Goal: Task Accomplishment & Management: Complete application form

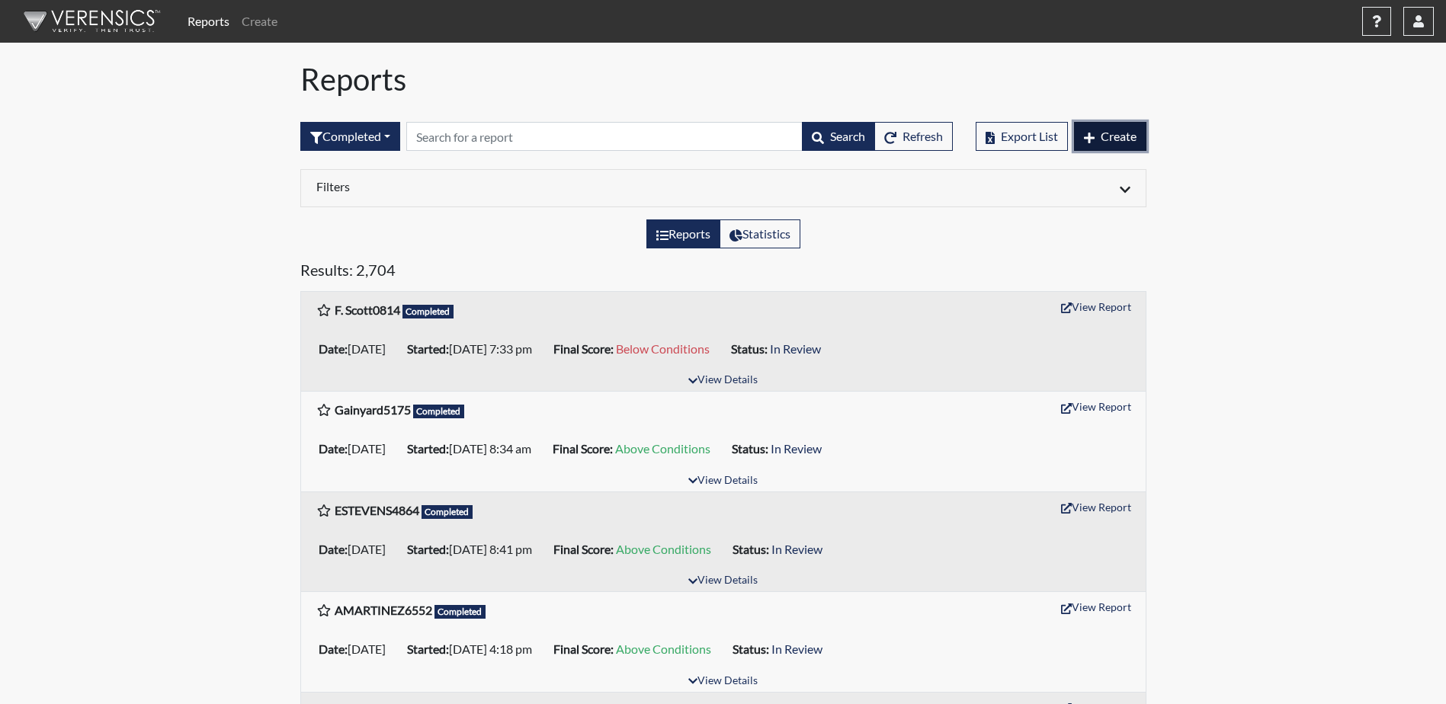
click at [1092, 141] on icon "button" at bounding box center [1089, 138] width 11 height 12
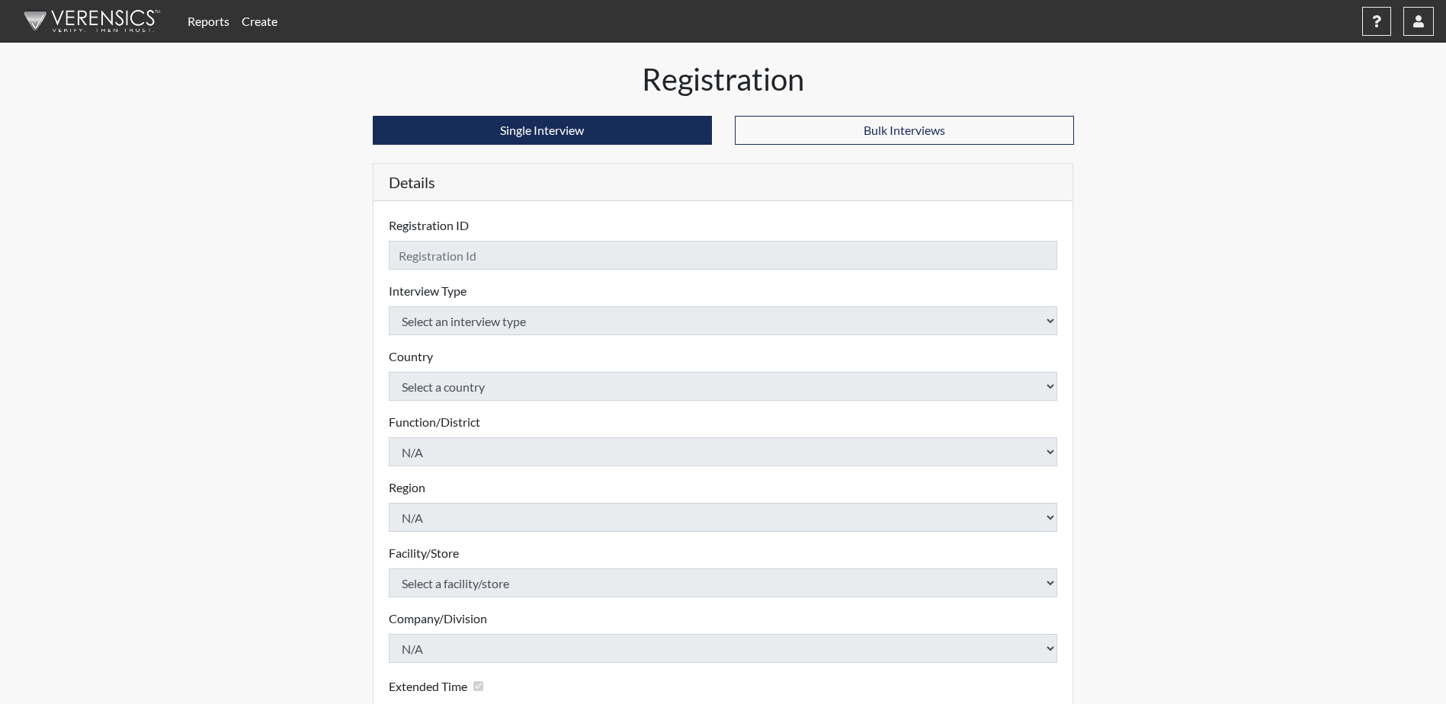
checkbox input "true"
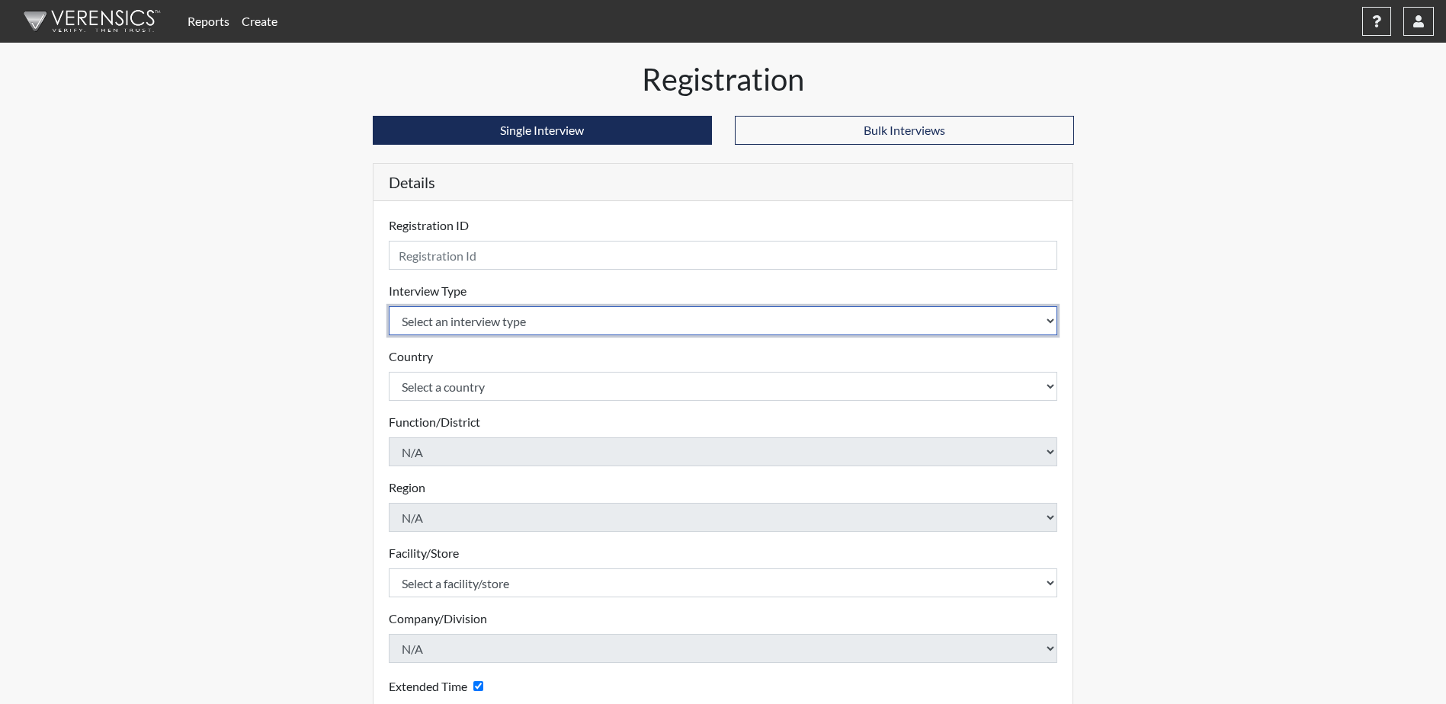
click at [502, 323] on select "Select an interview type Corrections Pre-Employment" at bounding box center [723, 320] width 669 height 29
select select "ff733e93-e1bf-11ea-9c9f-0eff0cf7eb8f"
click at [389, 306] on select "Select an interview type Corrections Pre-Employment" at bounding box center [723, 320] width 669 height 29
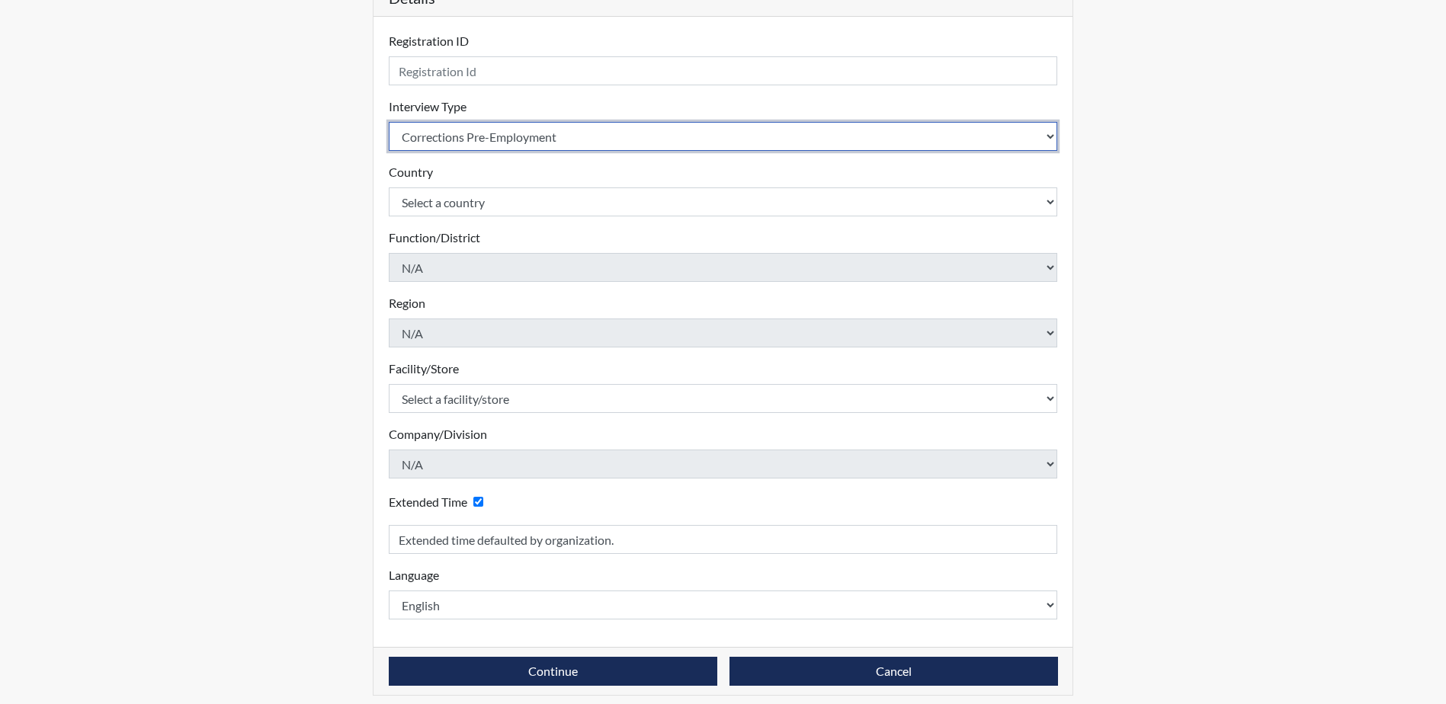
scroll to position [194, 0]
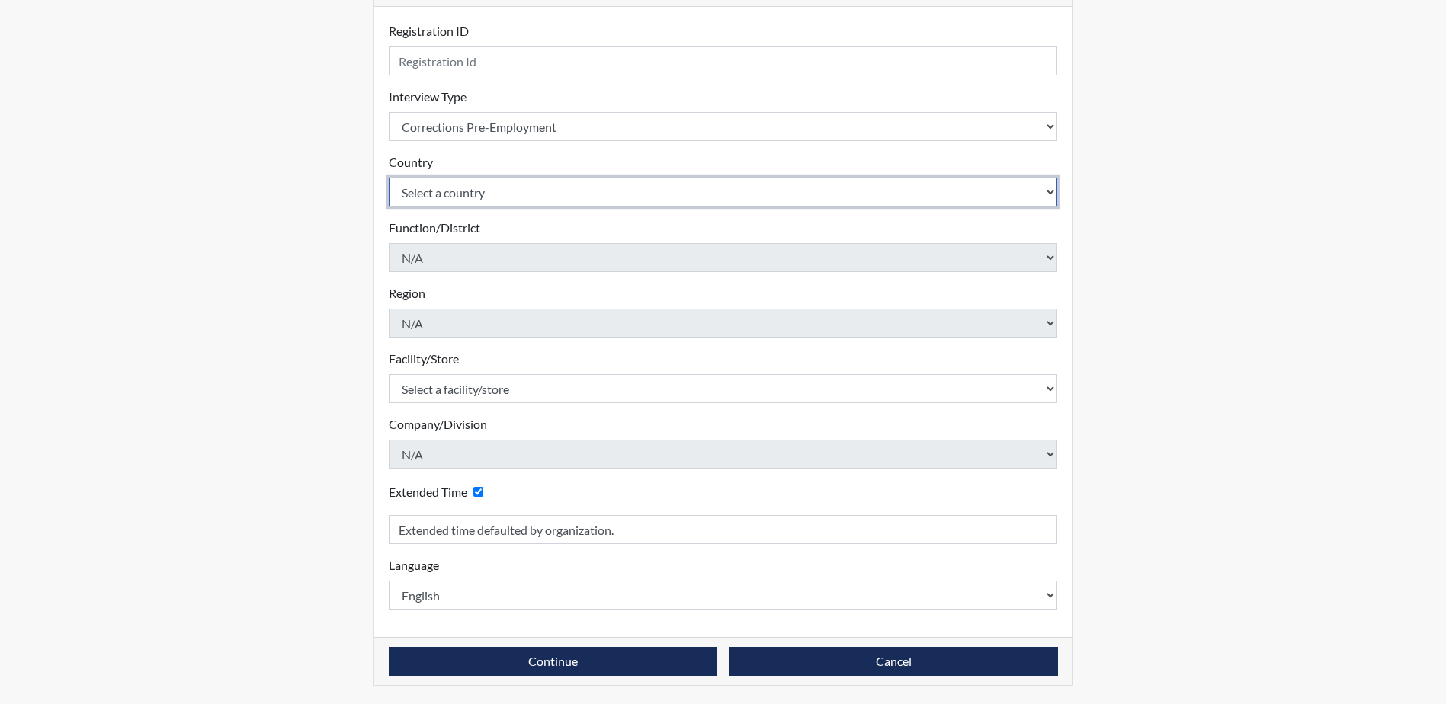
click at [518, 190] on select "Select a country [GEOGRAPHIC_DATA] [GEOGRAPHIC_DATA]" at bounding box center [723, 192] width 669 height 29
select select "united-states-of-[GEOGRAPHIC_DATA]"
click at [389, 178] on select "Select a country [GEOGRAPHIC_DATA] [GEOGRAPHIC_DATA]" at bounding box center [723, 192] width 669 height 29
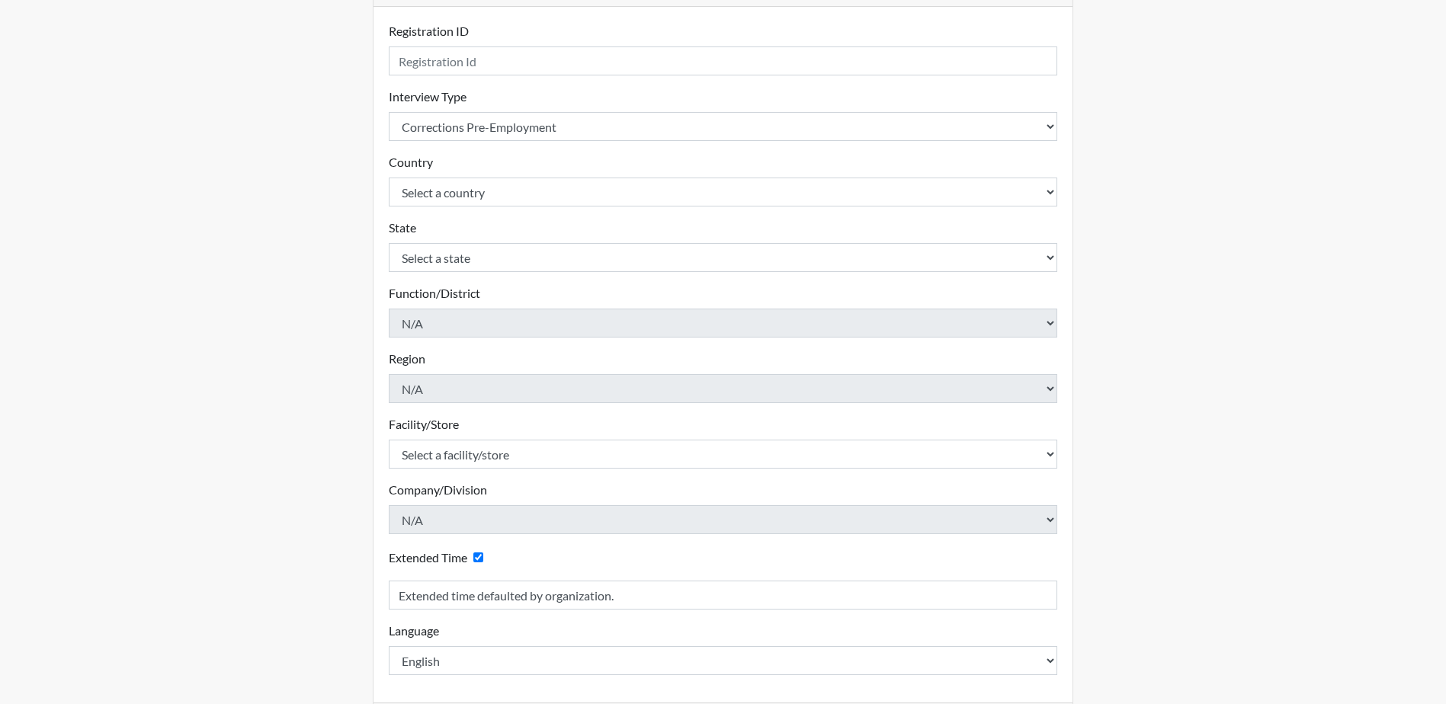
click at [1211, 201] on div "Reports Create Help Center × Verensics Best Practices How to successfully use t…" at bounding box center [723, 288] width 1446 height 964
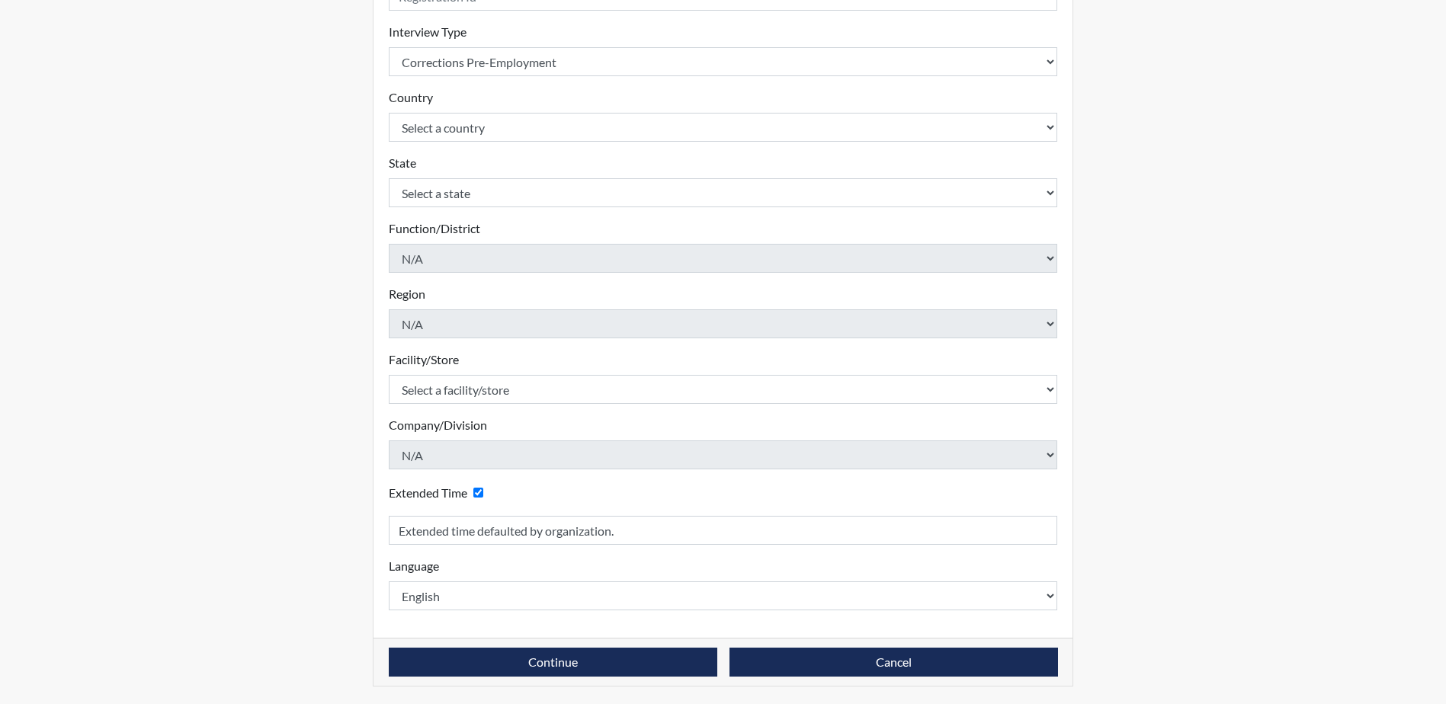
scroll to position [260, 0]
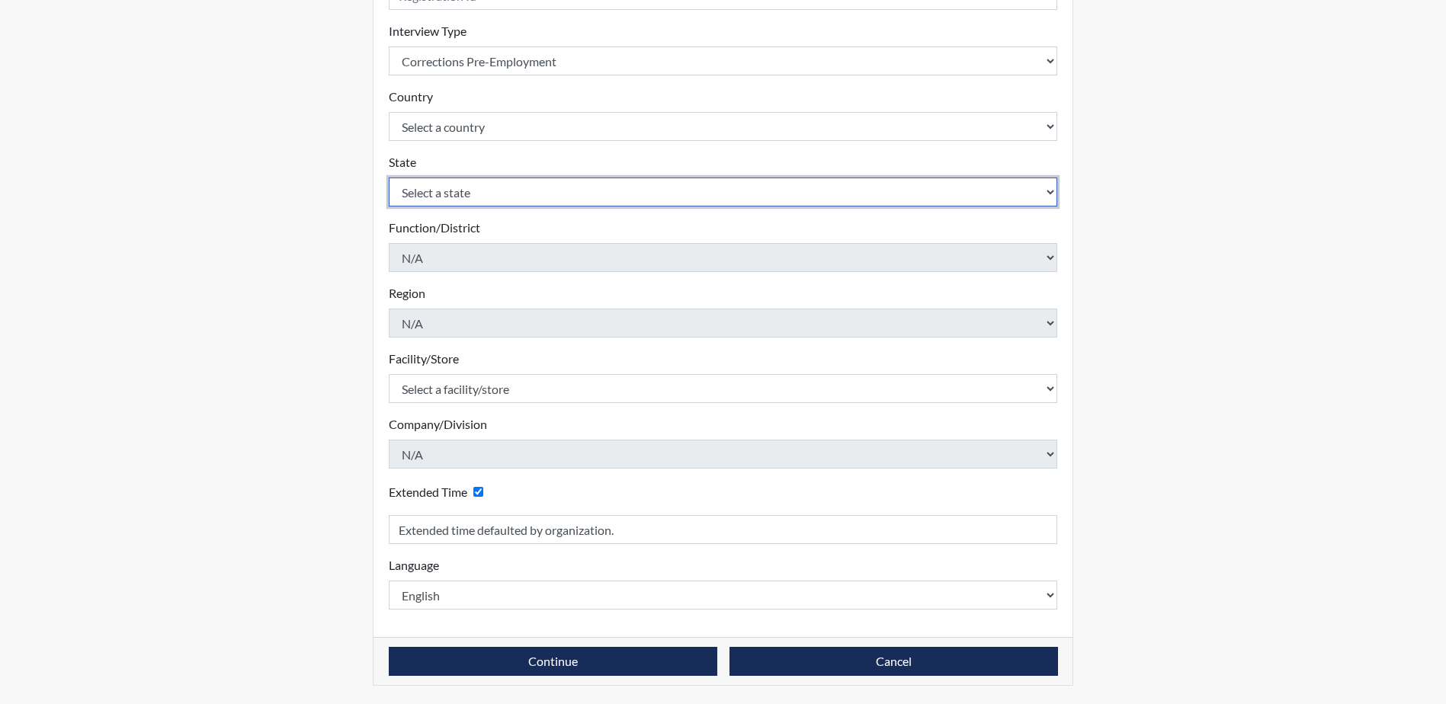
click at [829, 190] on select "Select a state [US_STATE] [US_STATE] [US_STATE] [US_STATE] [US_STATE] [US_STATE…" at bounding box center [723, 192] width 669 height 29
select select "SC"
click at [389, 178] on select "Select a state [US_STATE] [US_STATE] [US_STATE] [US_STATE] [US_STATE] [US_STATE…" at bounding box center [723, 192] width 669 height 29
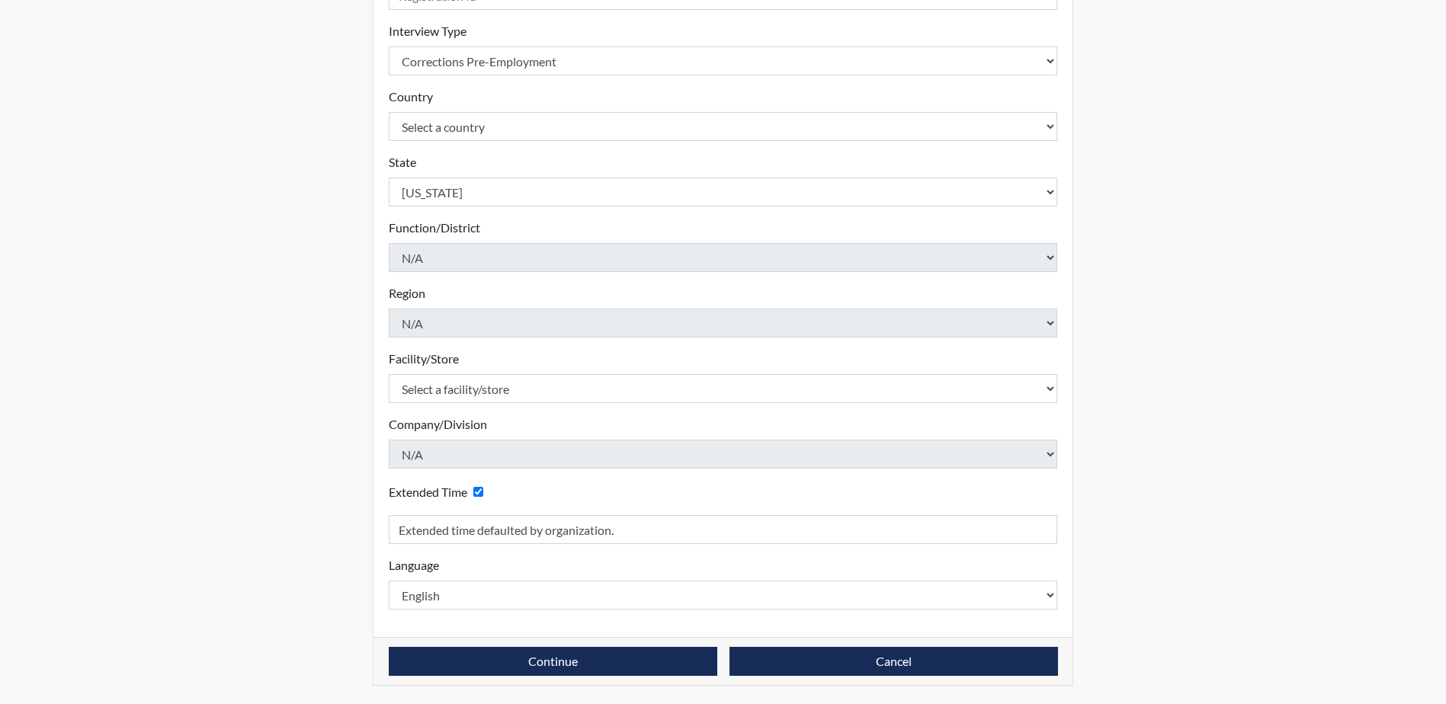
click at [1212, 370] on div "Reports Create Help Center × Verensics Best Practices How to successfully use t…" at bounding box center [723, 222] width 1446 height 964
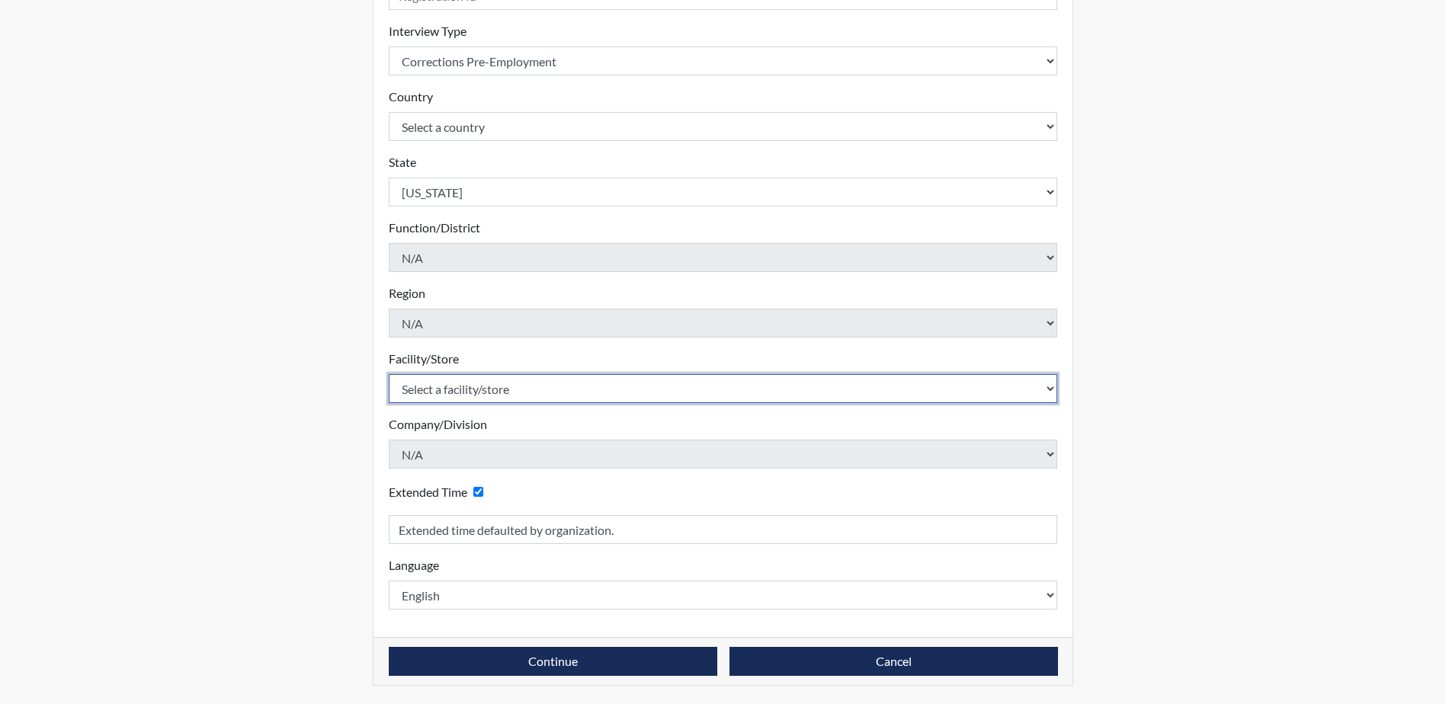
click at [541, 392] on select "Select a facility/store [GEOGRAPHIC_DATA] CI Broad River CI [PERSON_NAME] CI Di…" at bounding box center [723, 388] width 669 height 29
select select "0d391a50-d13c-4c4c-9d7e-c8b7519baf63"
click at [389, 374] on select "Select a facility/store [GEOGRAPHIC_DATA] CI Broad River CI [PERSON_NAME] CI Di…" at bounding box center [723, 388] width 669 height 29
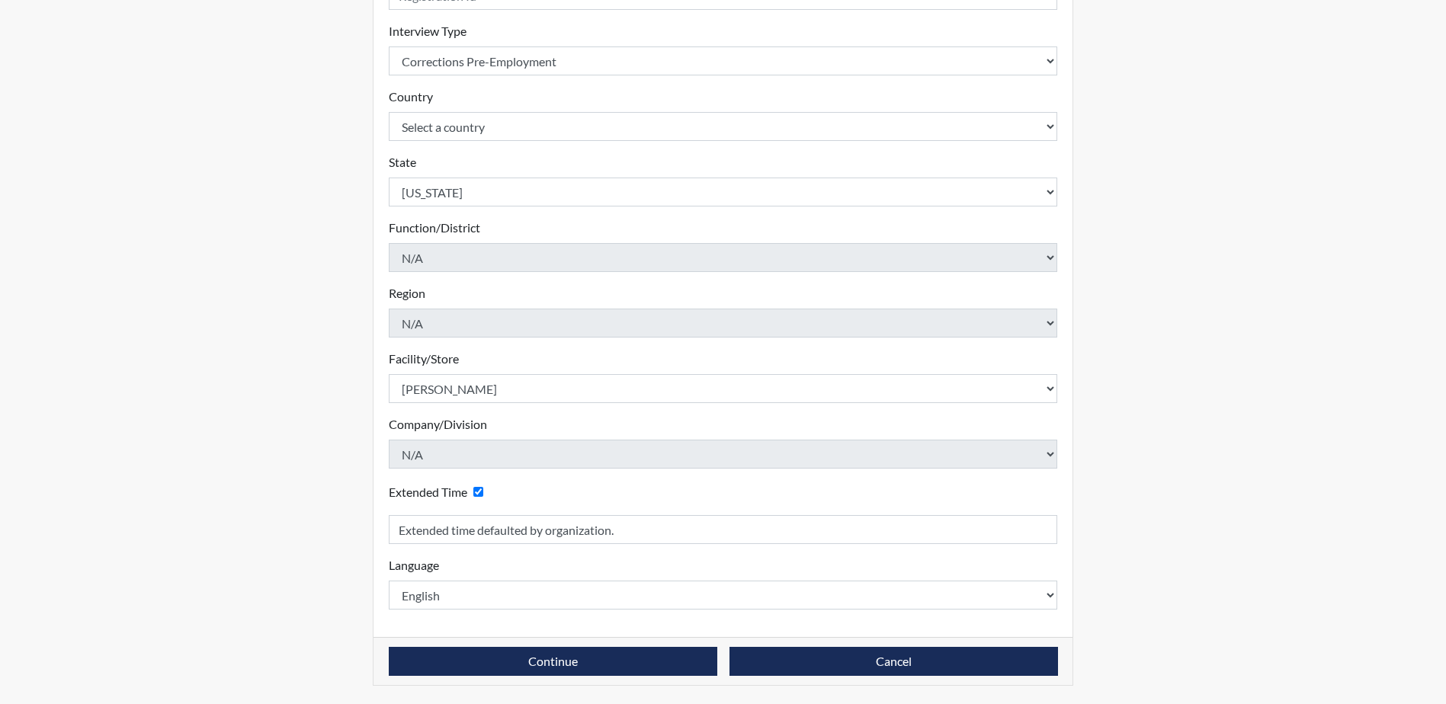
click at [1216, 297] on div "Reports Create Help Center × Verensics Best Practices How to successfully use t…" at bounding box center [723, 222] width 1446 height 964
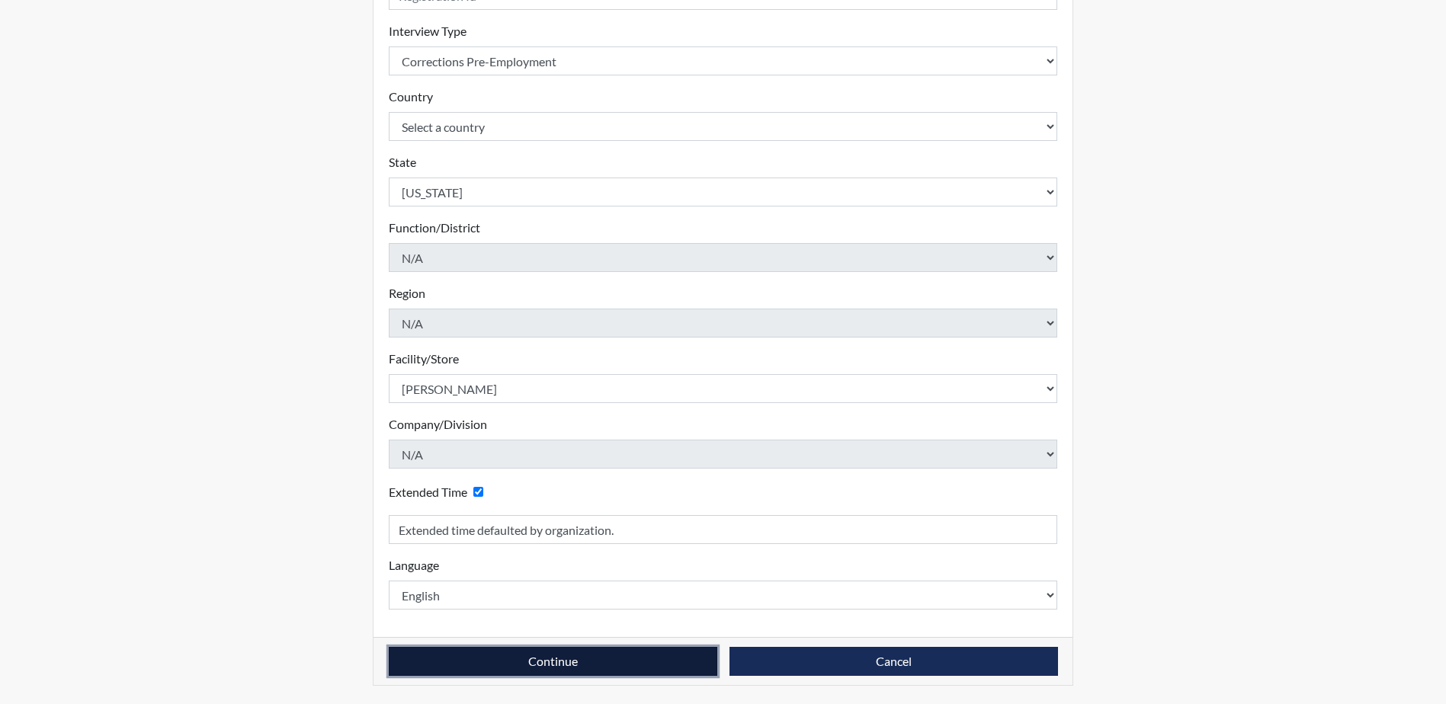
click at [583, 663] on button "Continue" at bounding box center [553, 661] width 329 height 29
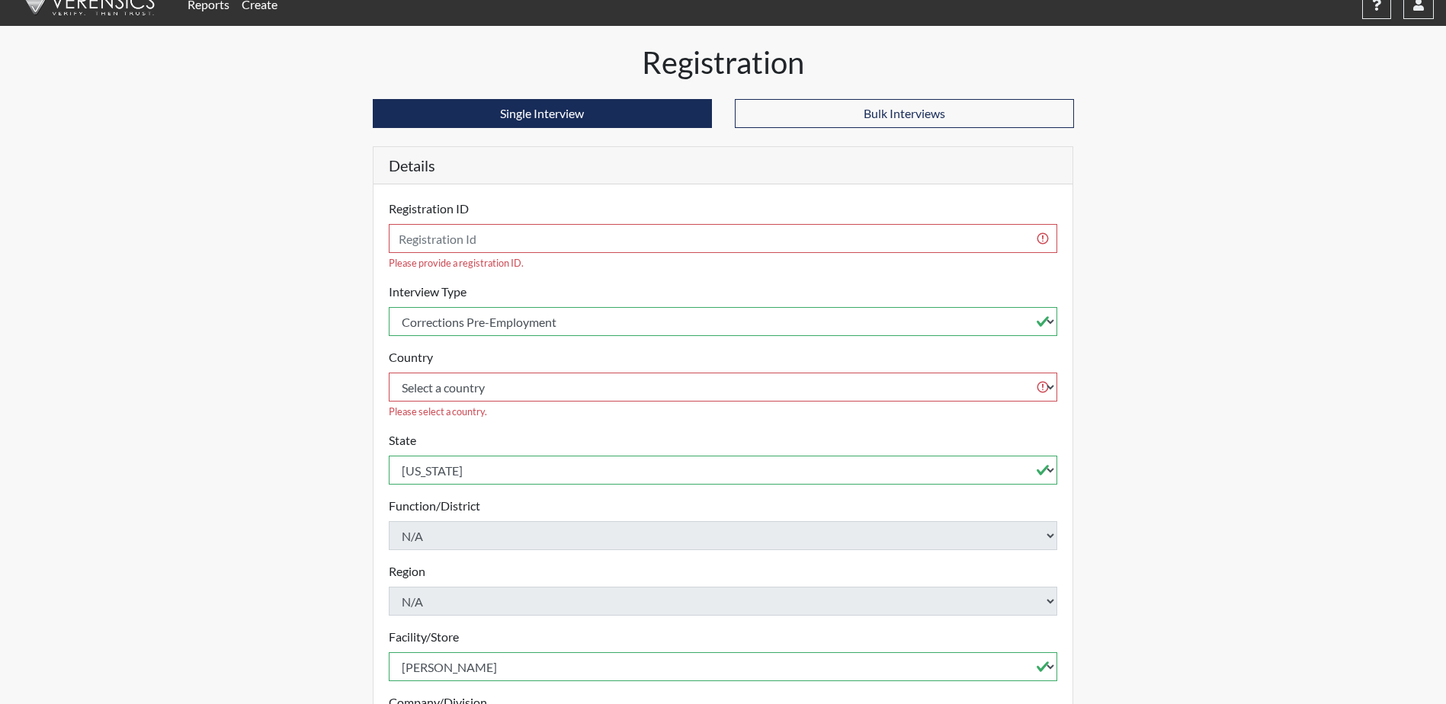
scroll to position [0, 0]
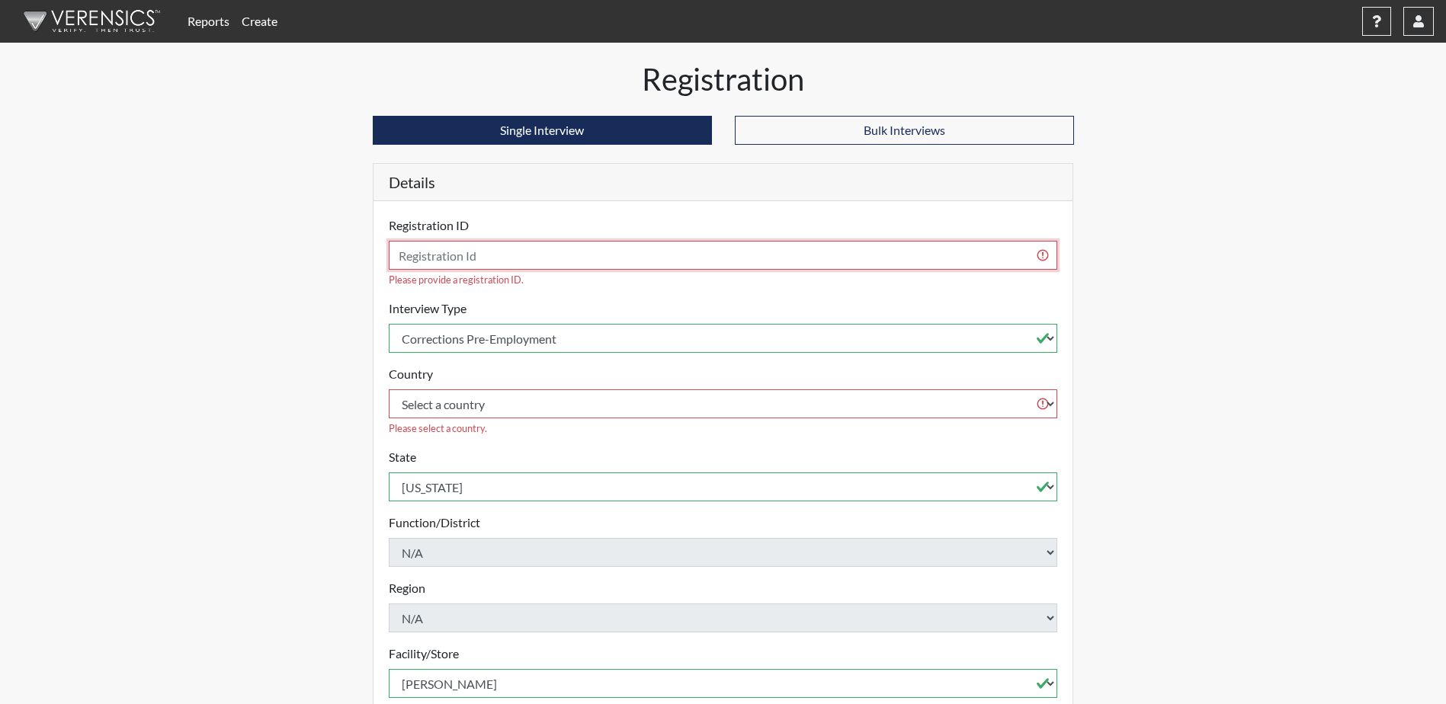
click at [516, 250] on input "text" at bounding box center [723, 255] width 669 height 29
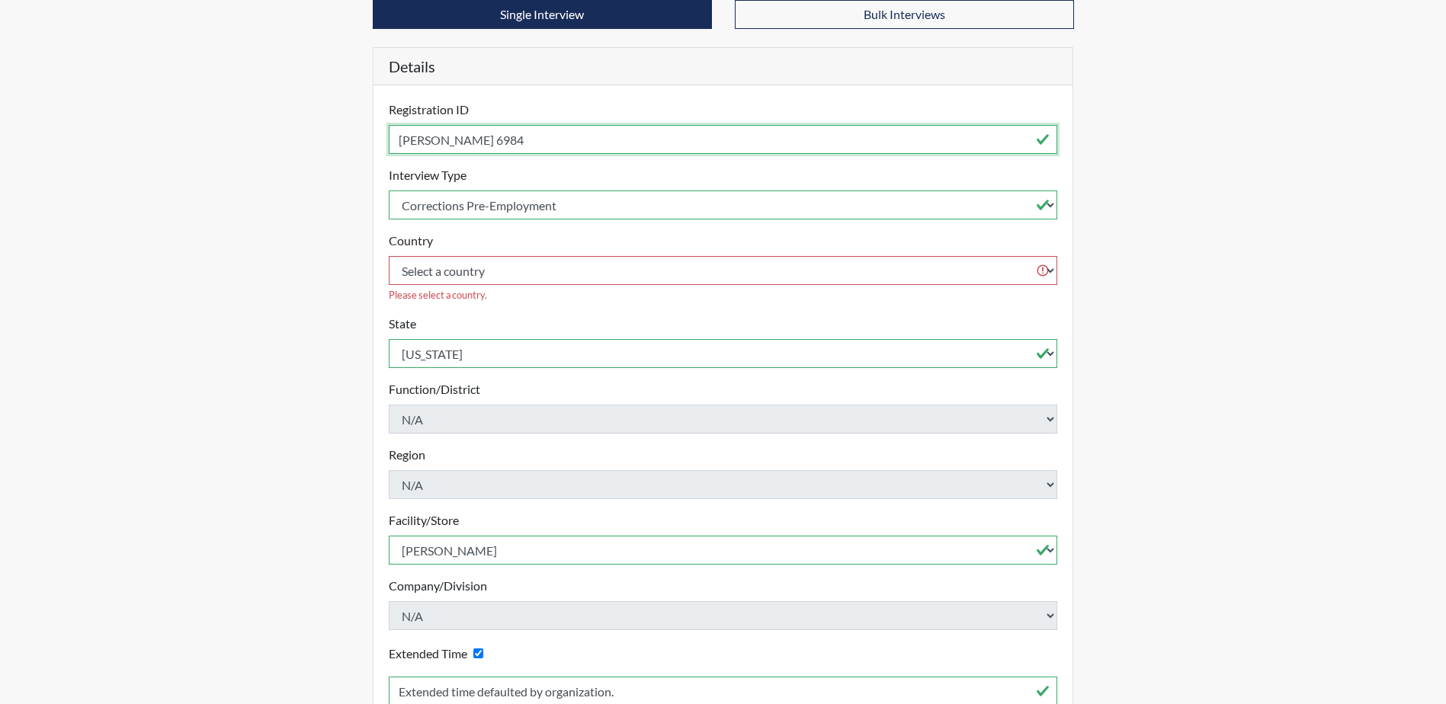
scroll to position [260, 0]
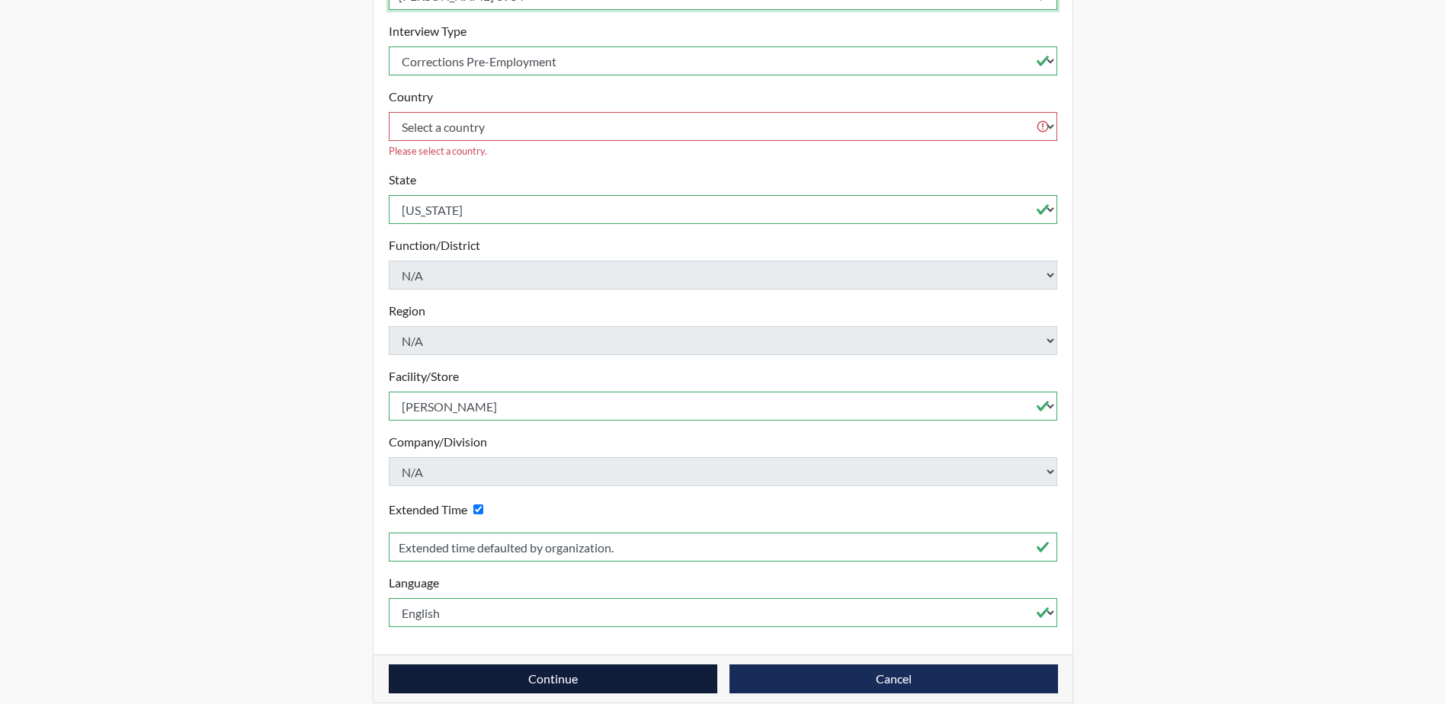
type input "[PERSON_NAME] 6984"
click at [516, 444] on body "Reports Create Help Center × Verensics Best Practices How to successfully use t…" at bounding box center [723, 92] width 1446 height 704
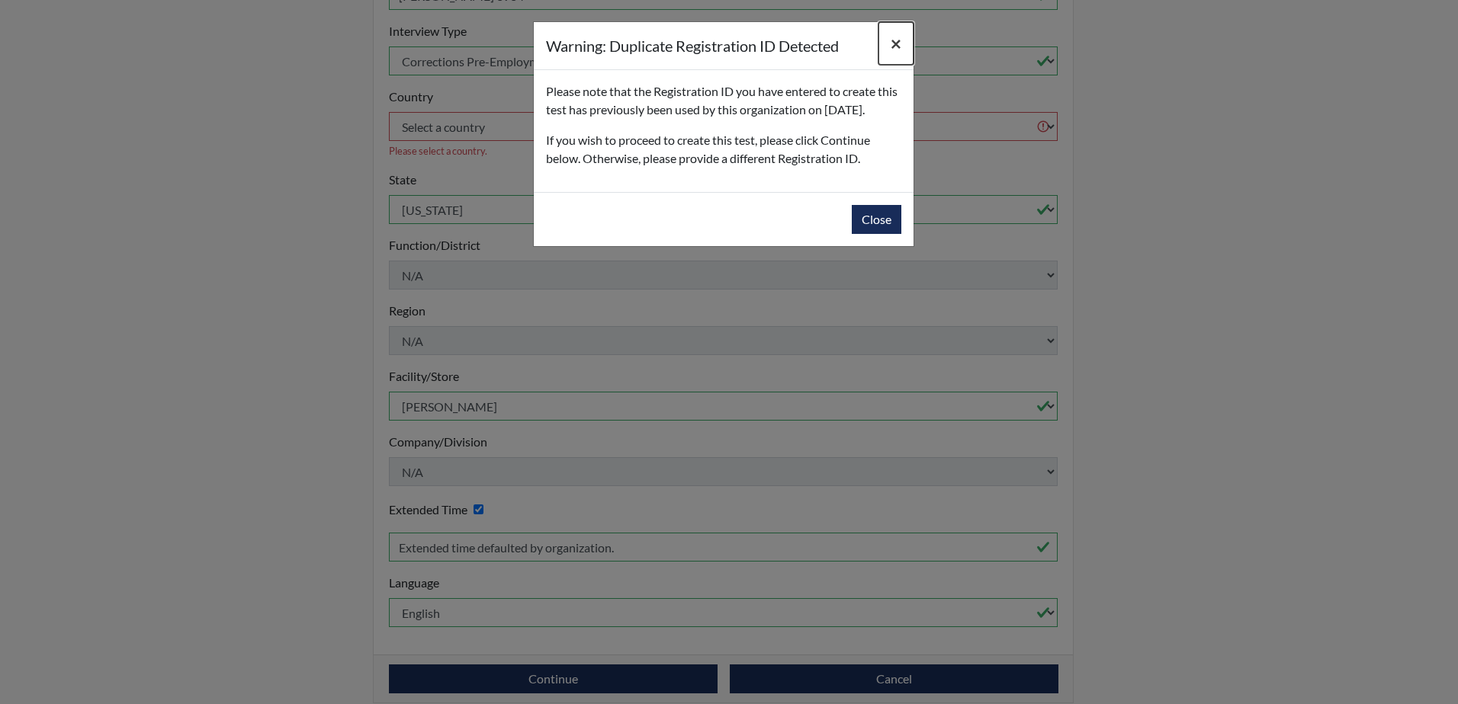
click at [894, 45] on span "×" at bounding box center [895, 43] width 11 height 22
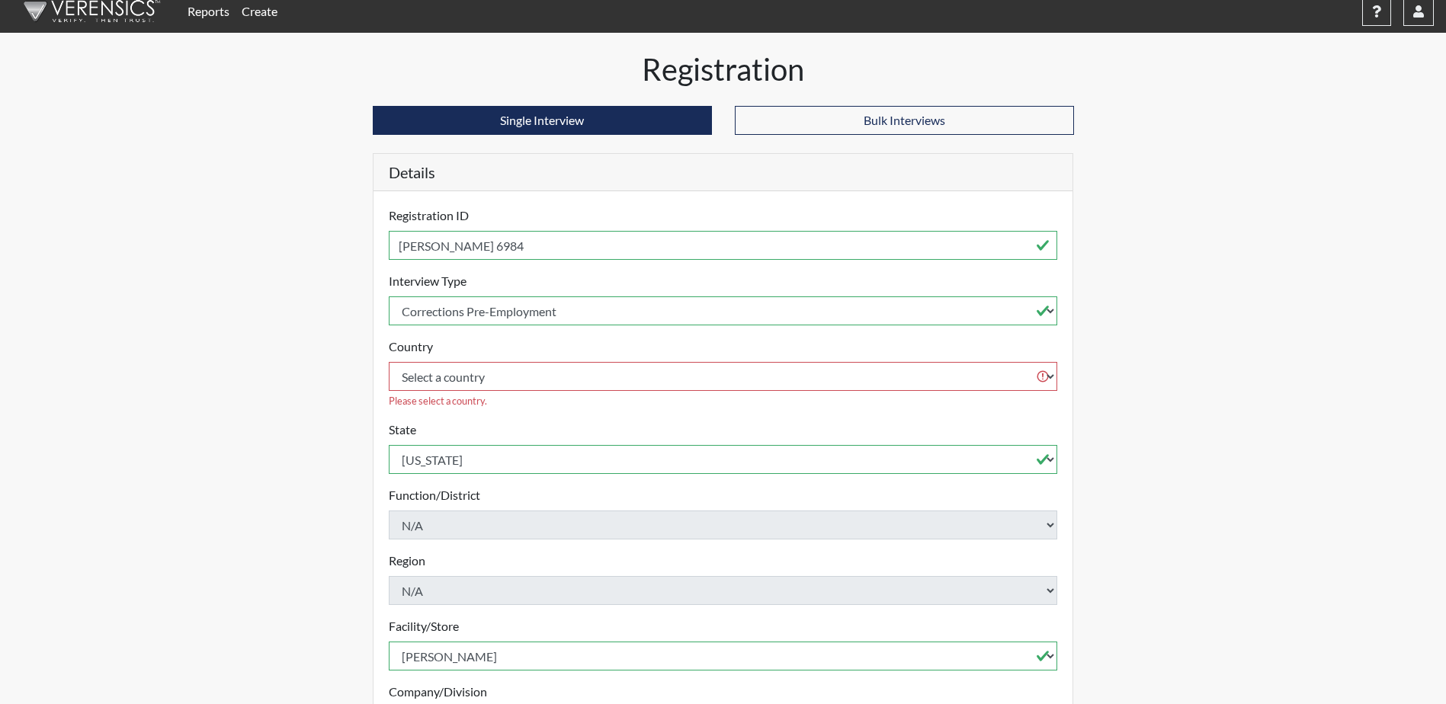
scroll to position [0, 0]
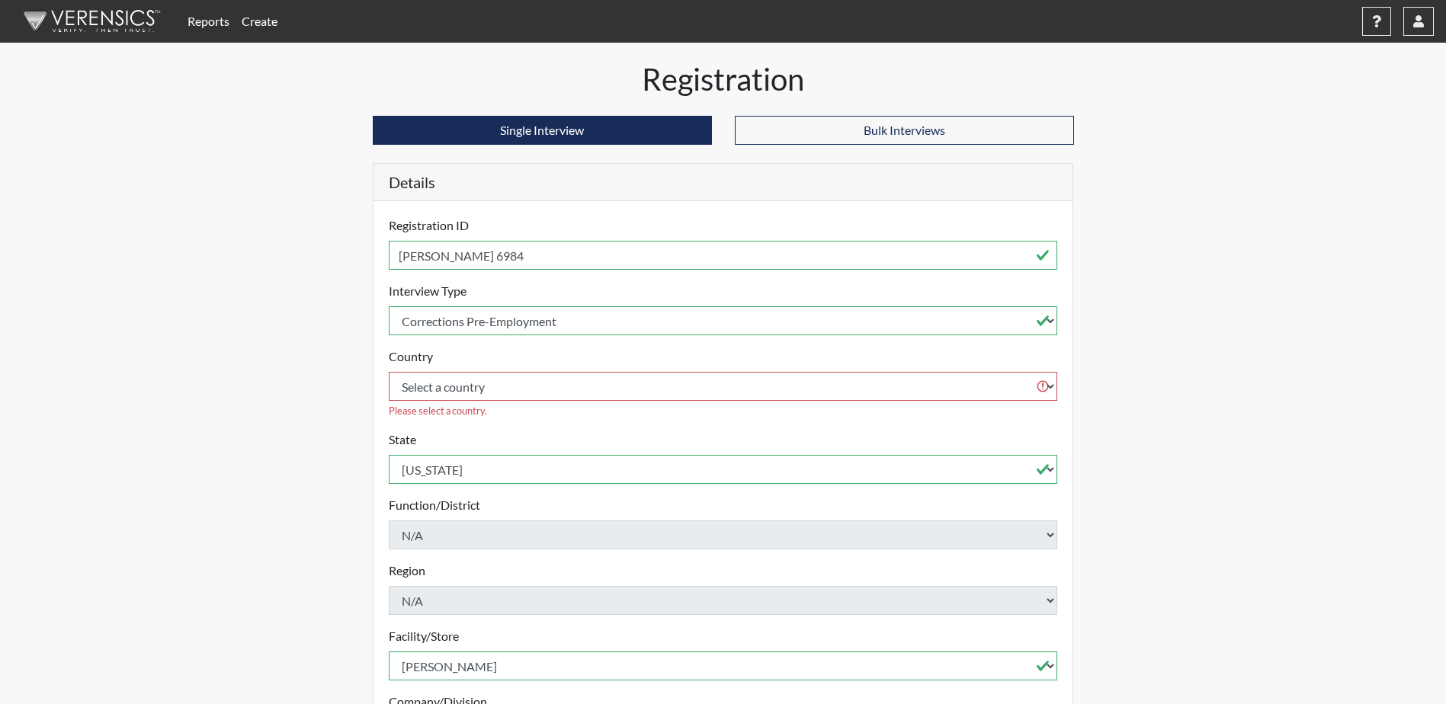
click at [110, 25] on img at bounding box center [89, 21] width 175 height 46
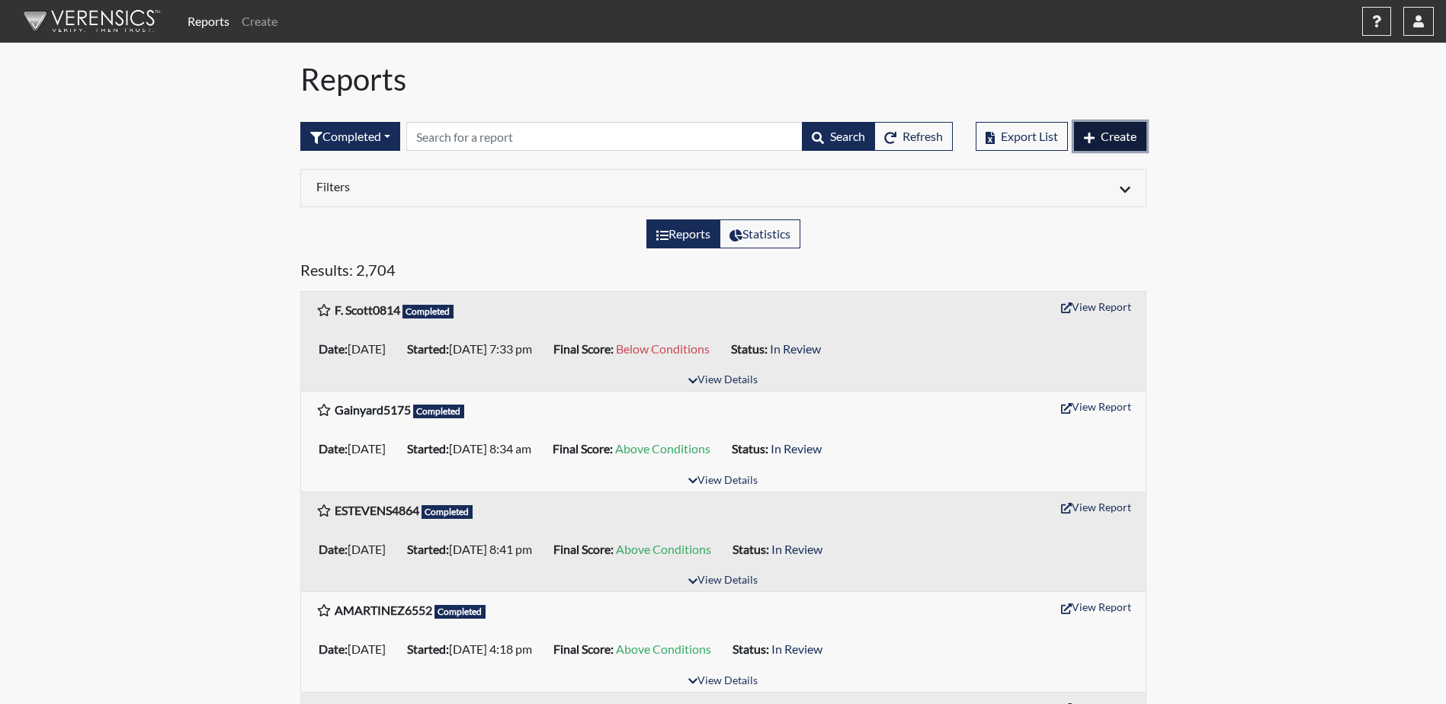
click at [1095, 130] on button "Create" at bounding box center [1110, 136] width 72 height 29
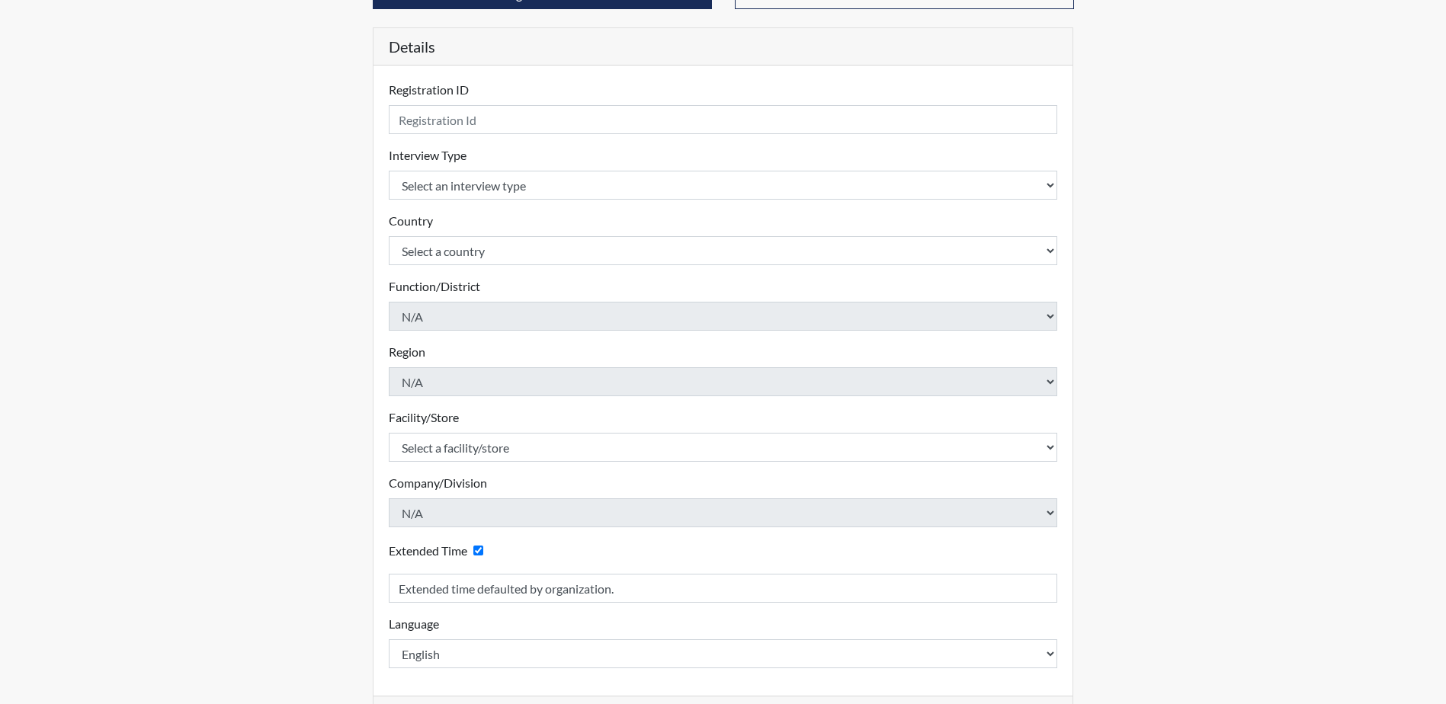
scroll to position [152, 0]
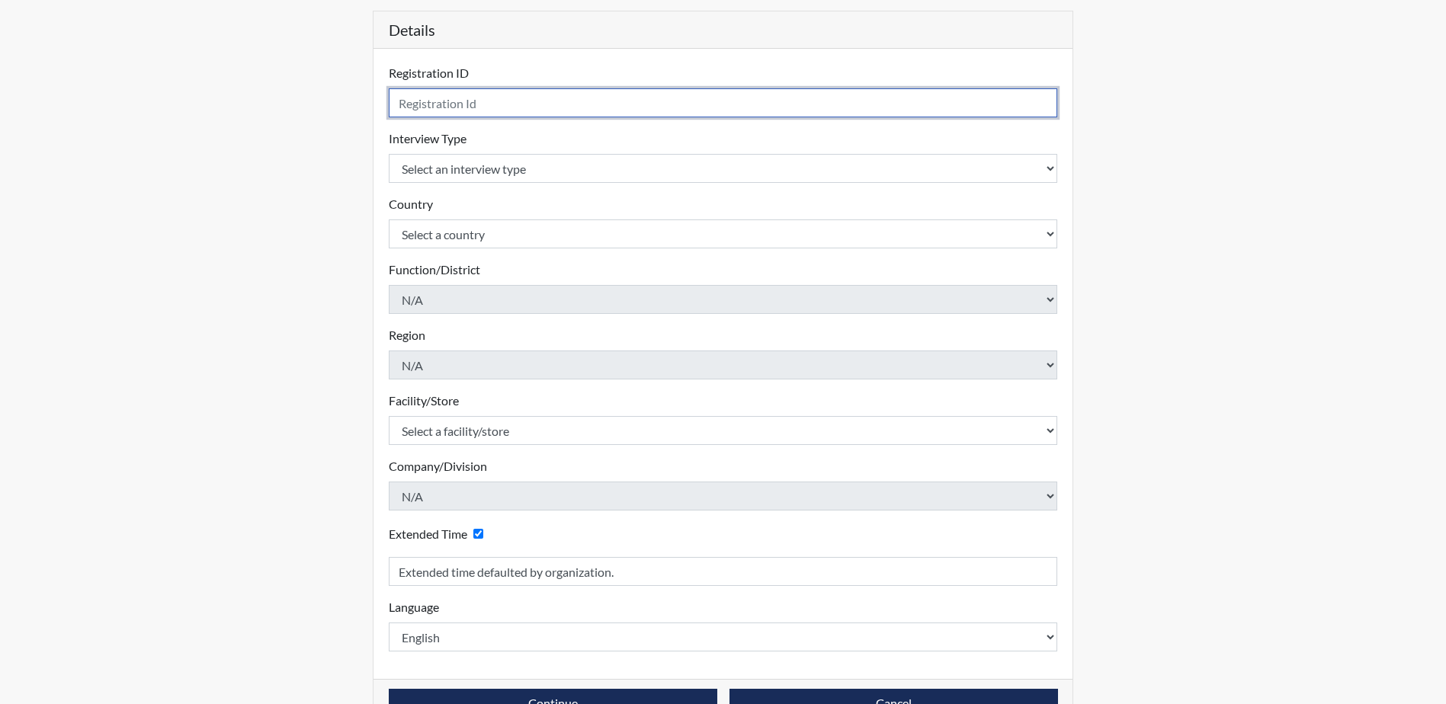
click at [511, 98] on input "text" at bounding box center [723, 102] width 669 height 29
type input "K. Kakorede 6984"
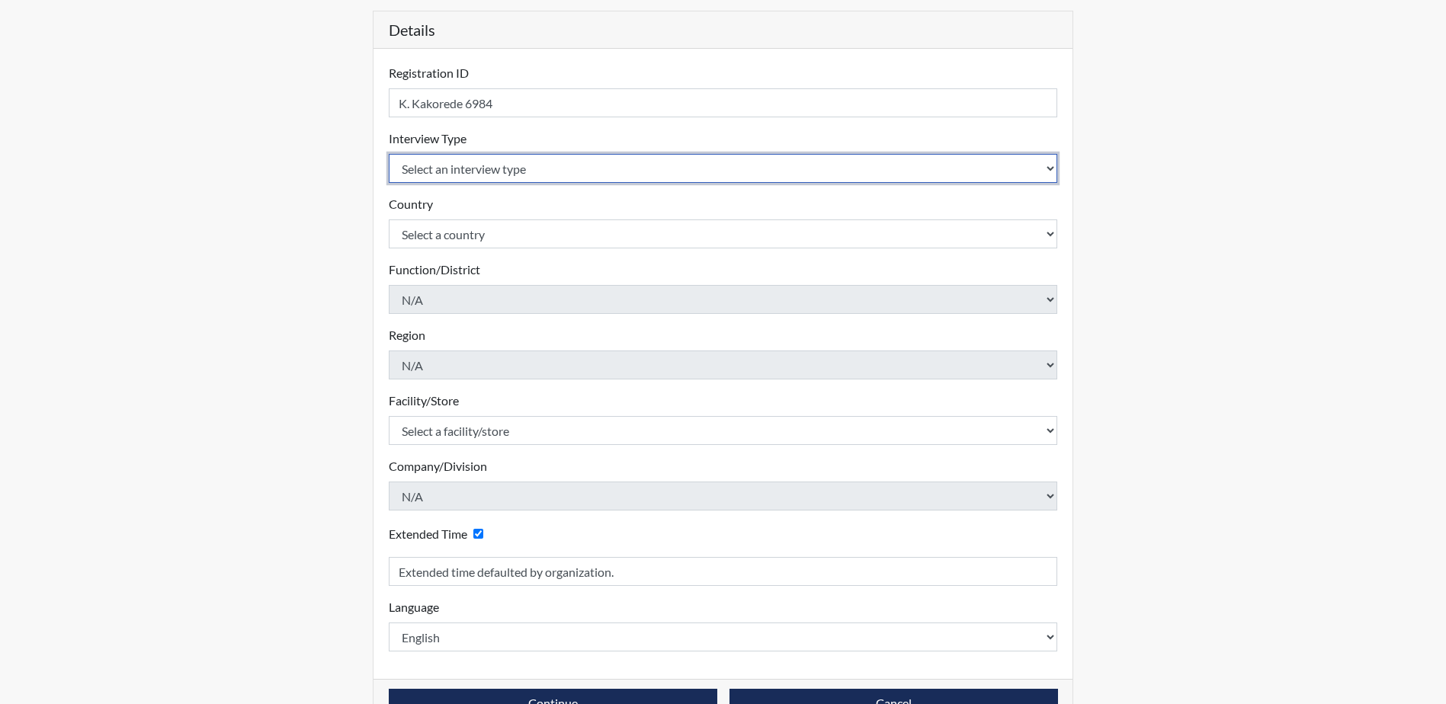
click at [511, 165] on select "Select an interview type Corrections Pre-Employment" at bounding box center [723, 168] width 669 height 29
select select "ff733e93-e1bf-11ea-9c9f-0eff0cf7eb8f"
click at [389, 154] on select "Select an interview type Corrections Pre-Employment" at bounding box center [723, 168] width 669 height 29
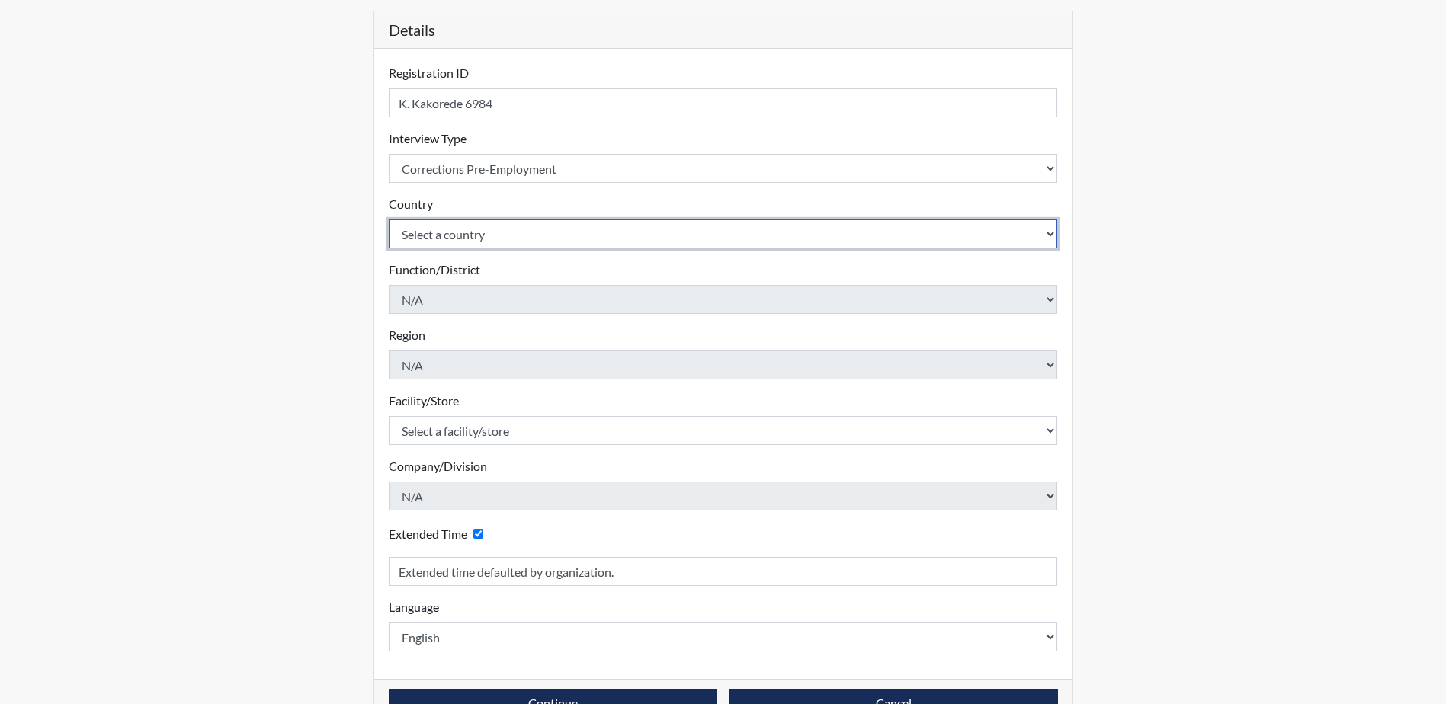
click at [515, 232] on select "Select a country [GEOGRAPHIC_DATA] [GEOGRAPHIC_DATA]" at bounding box center [723, 234] width 669 height 29
select select "united-states-of-[GEOGRAPHIC_DATA]"
click at [389, 220] on select "Select a country [GEOGRAPHIC_DATA] [GEOGRAPHIC_DATA]" at bounding box center [723, 234] width 669 height 29
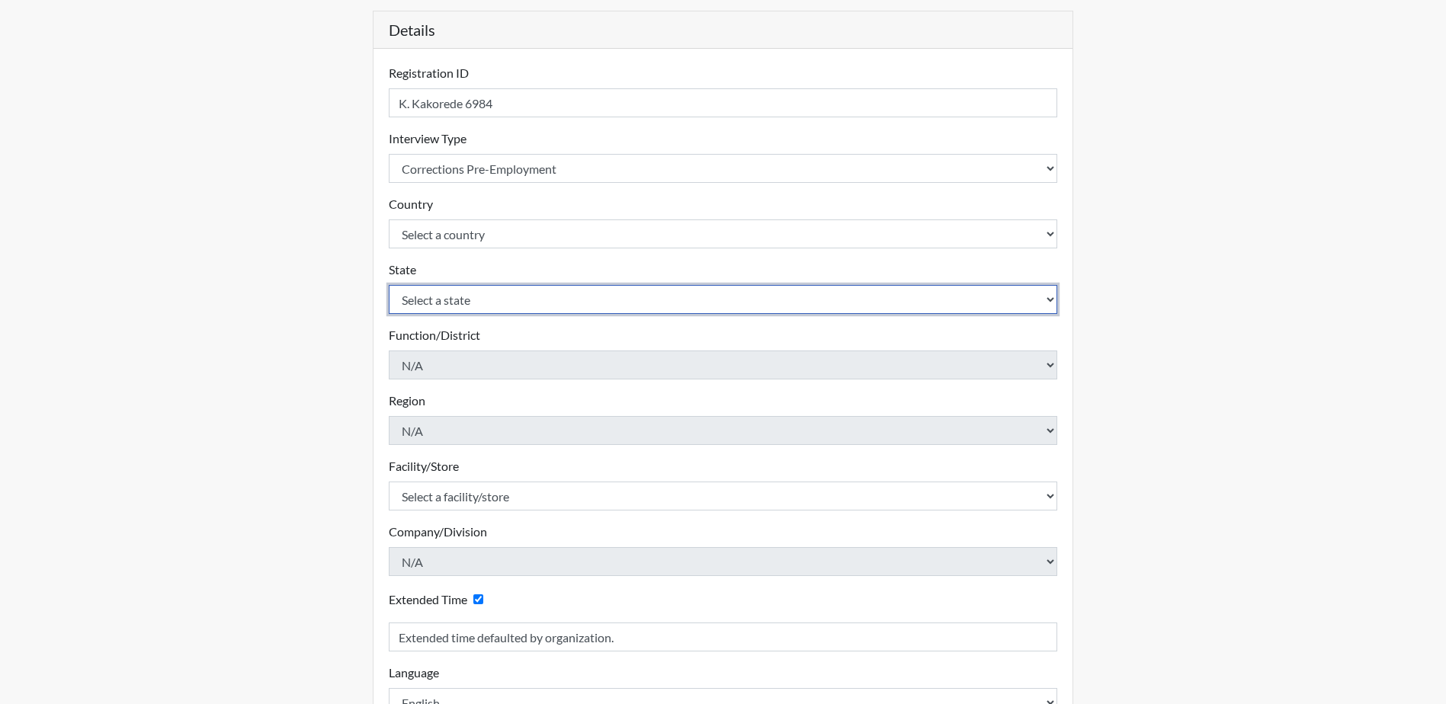
click at [510, 303] on select "Select a state [US_STATE] [US_STATE] [US_STATE] [US_STATE] [US_STATE] [US_STATE…" at bounding box center [723, 299] width 669 height 29
select select "SC"
click at [389, 285] on select "Select a state [US_STATE] [US_STATE] [US_STATE] [US_STATE] [US_STATE] [US_STATE…" at bounding box center [723, 299] width 669 height 29
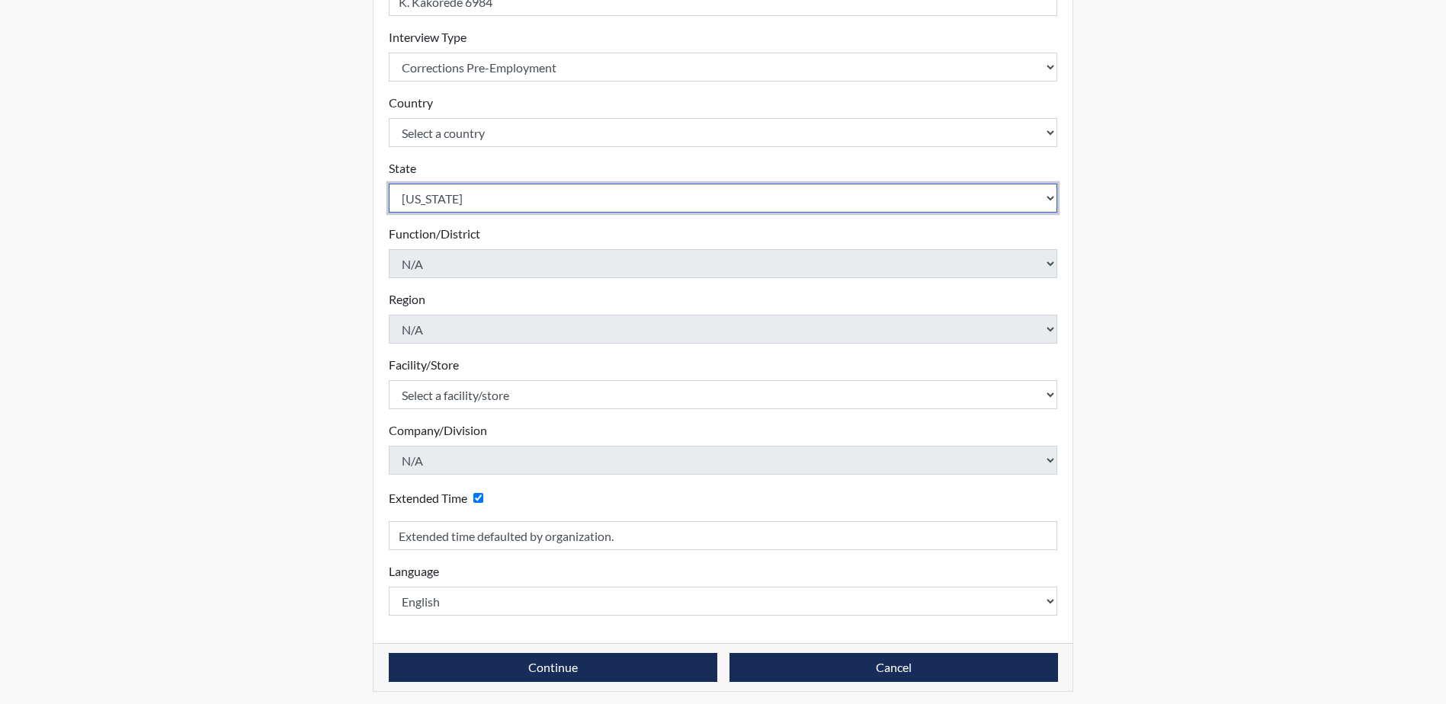
scroll to position [260, 0]
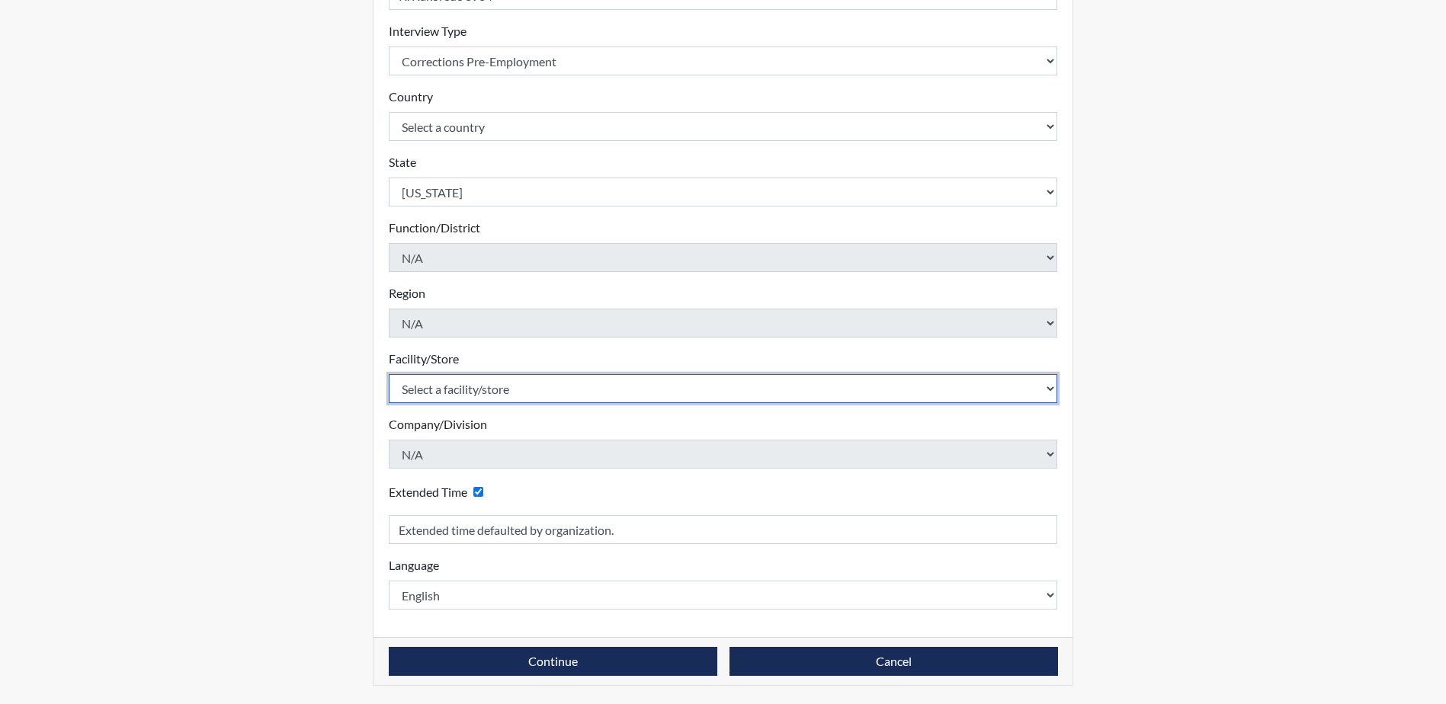
click at [534, 395] on select "Select a facility/store [GEOGRAPHIC_DATA] CI Broad River CI [PERSON_NAME] CI Di…" at bounding box center [723, 388] width 669 height 29
select select "0d391a50-d13c-4c4c-9d7e-c8b7519baf63"
click at [389, 374] on select "Select a facility/store [GEOGRAPHIC_DATA] CI Broad River CI [PERSON_NAME] CI Di…" at bounding box center [723, 388] width 669 height 29
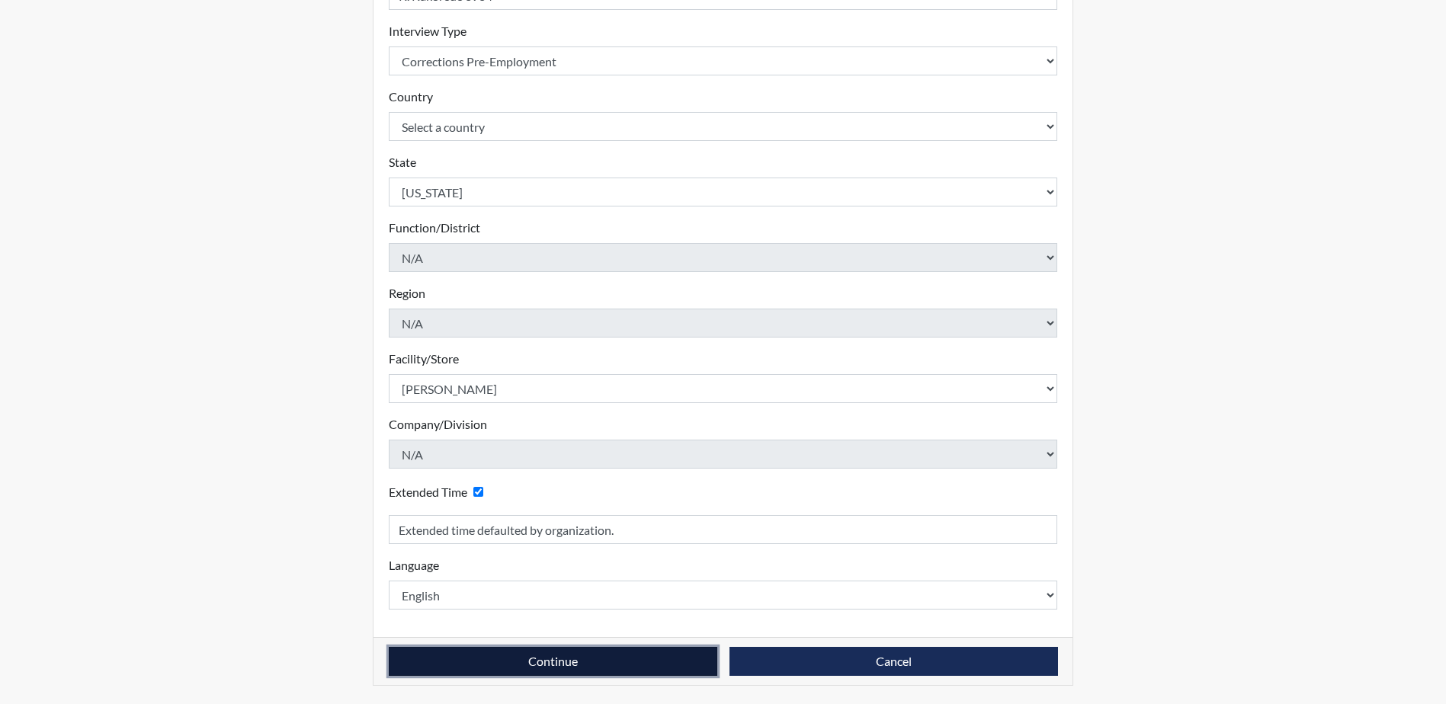
click at [606, 667] on button "Continue" at bounding box center [553, 661] width 329 height 29
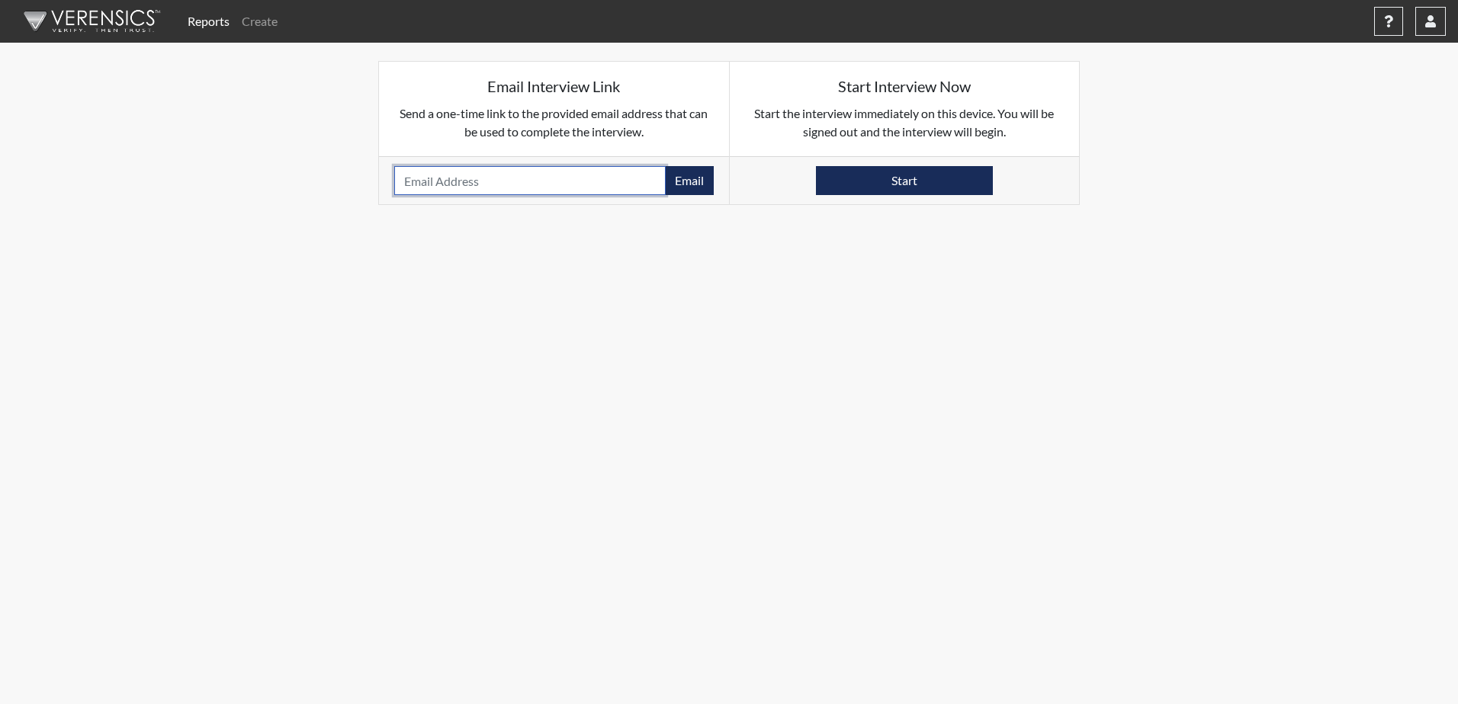
click at [543, 178] on input "email" at bounding box center [529, 180] width 271 height 29
type input "l"
type input "[EMAIL_ADDRESS][DOMAIN_NAME]"
click at [685, 188] on button "Email" at bounding box center [689, 180] width 49 height 29
